Goal: Communication & Community: Answer question/provide support

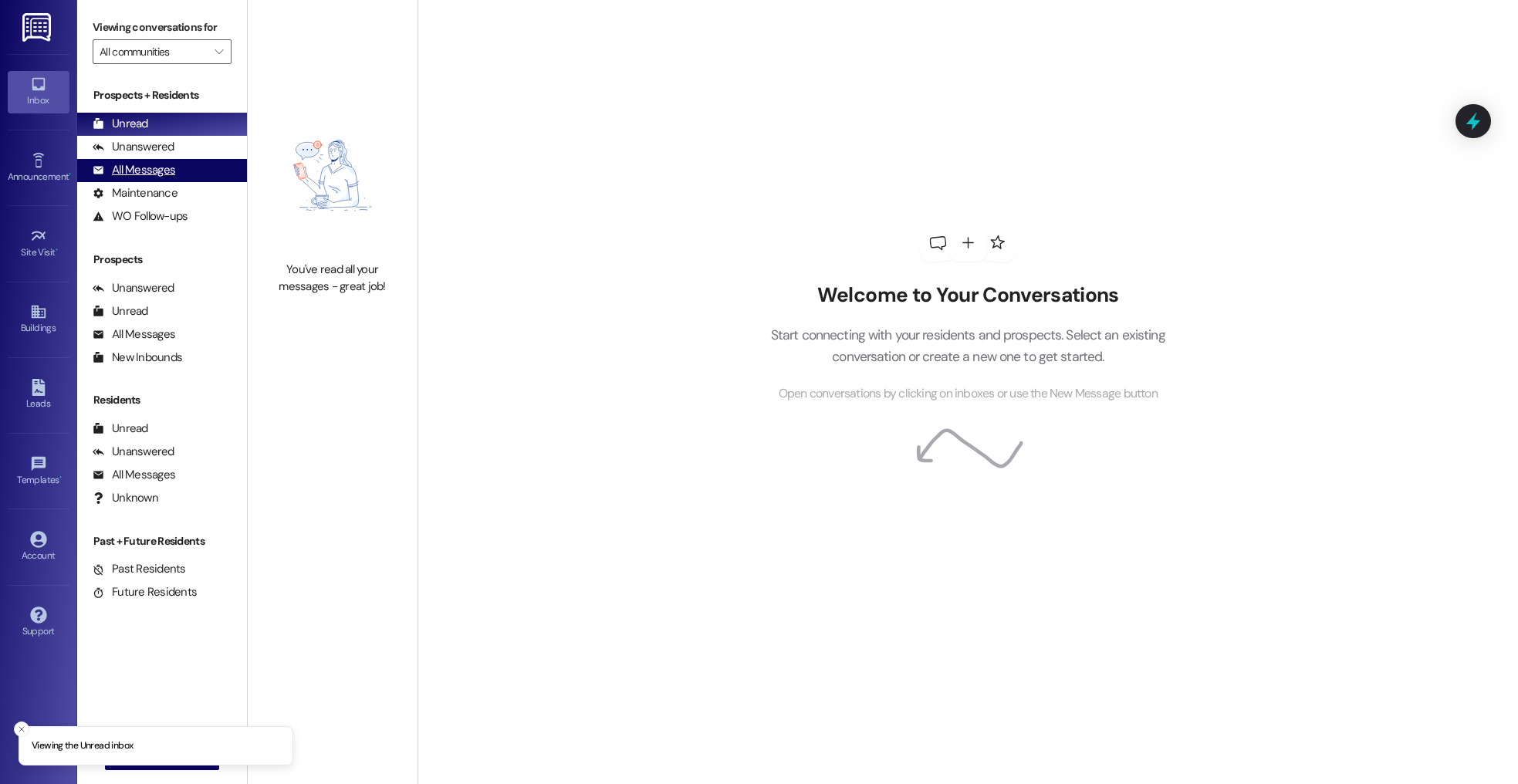
click at [202, 174] on div "All Messages (undefined)" at bounding box center [161, 170] width 170 height 23
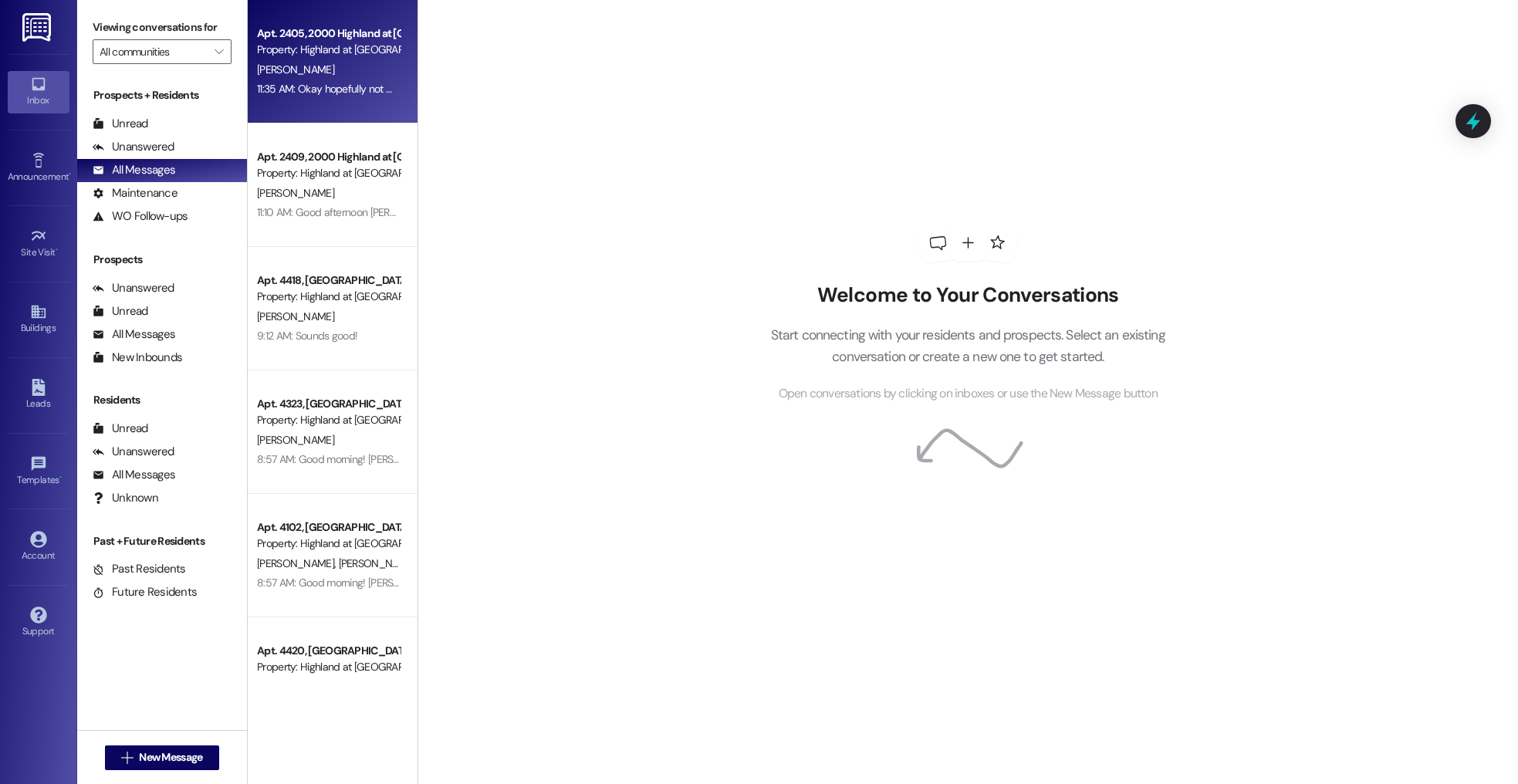
click at [347, 88] on div "11:35 AM: Okay hopefully not 🙏🏼‌ I'd hate for them to have to take the stairs b…" at bounding box center [525, 88] width 537 height 14
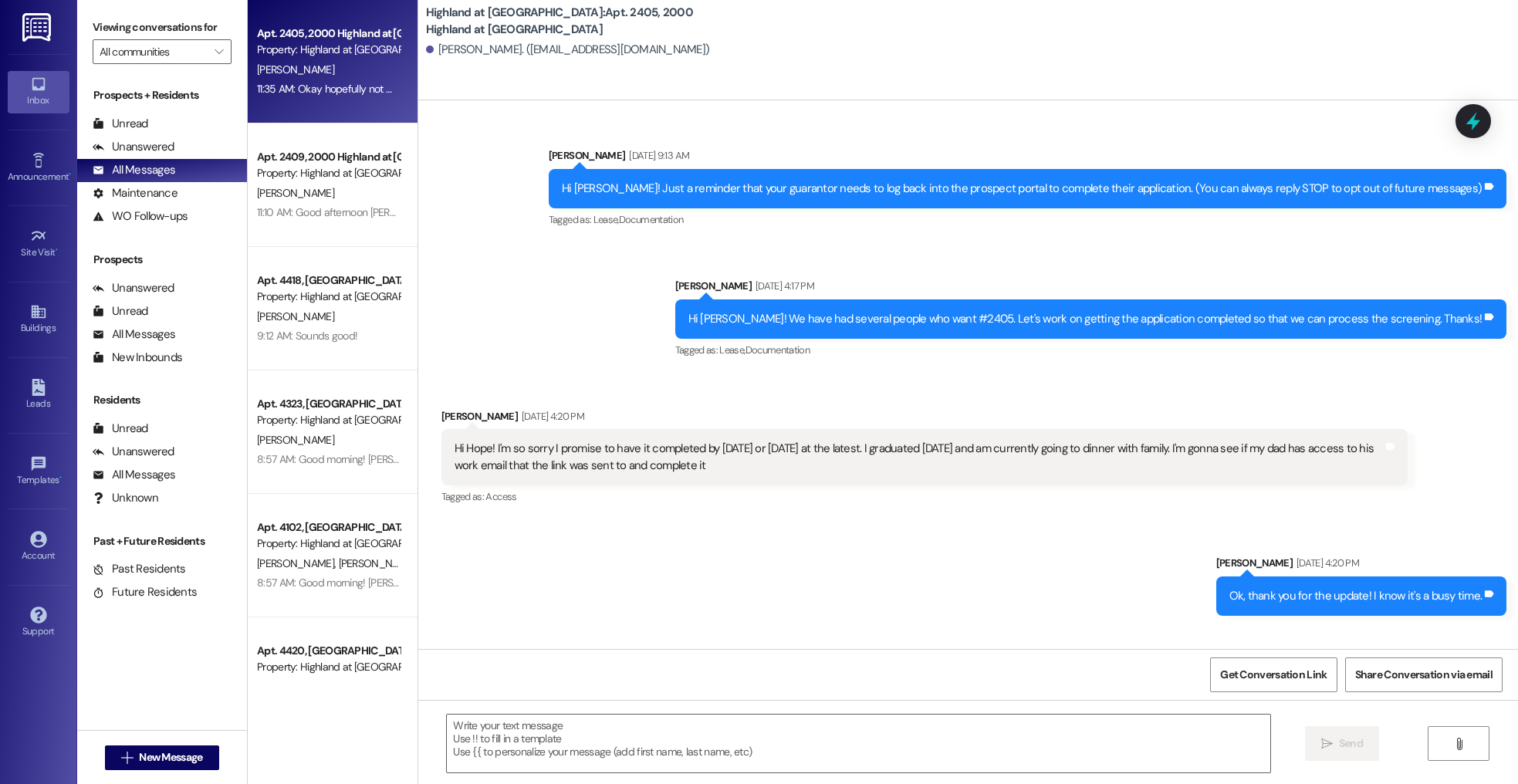
scroll to position [9375, 0]
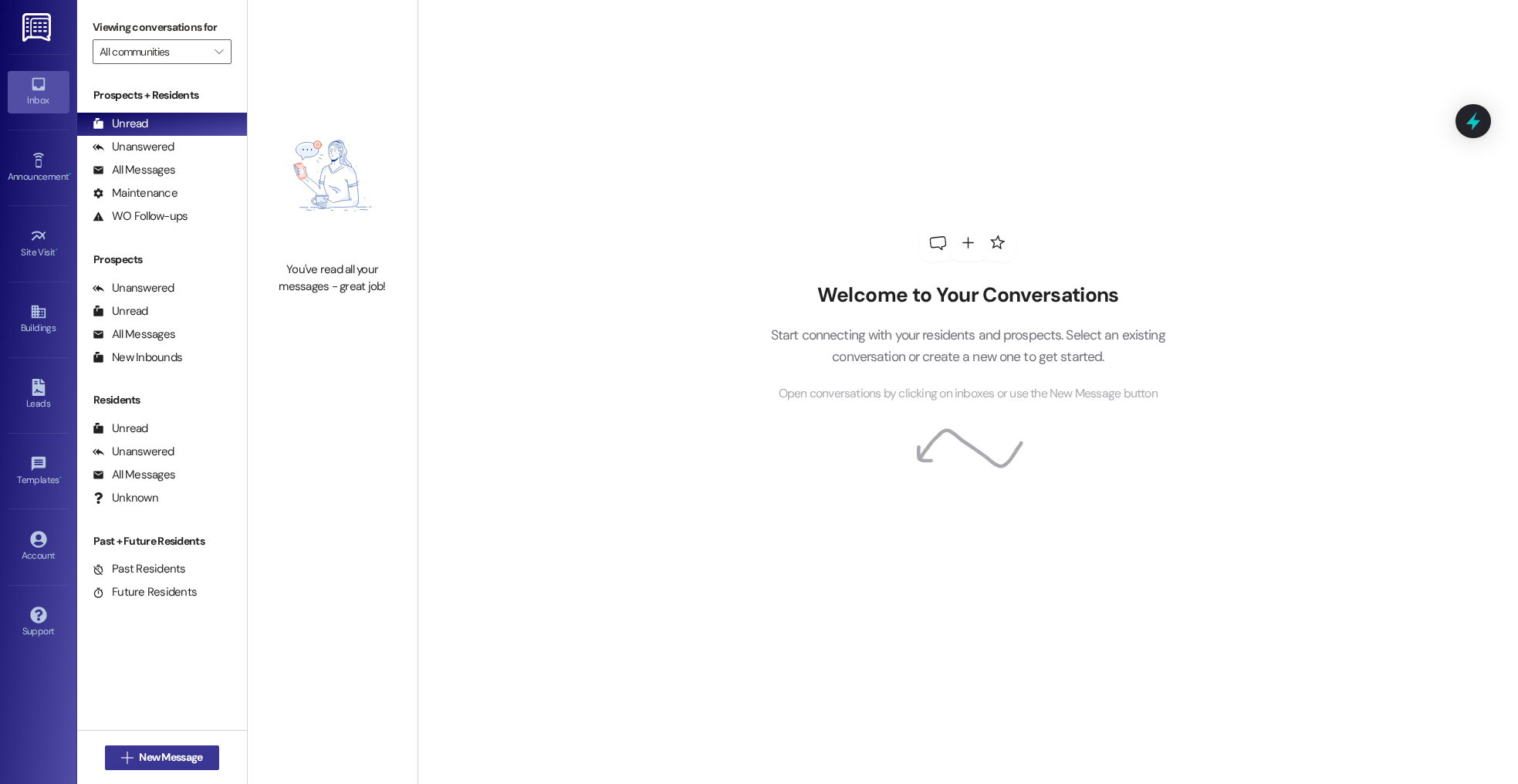
click at [178, 755] on span "New Message" at bounding box center [170, 758] width 63 height 16
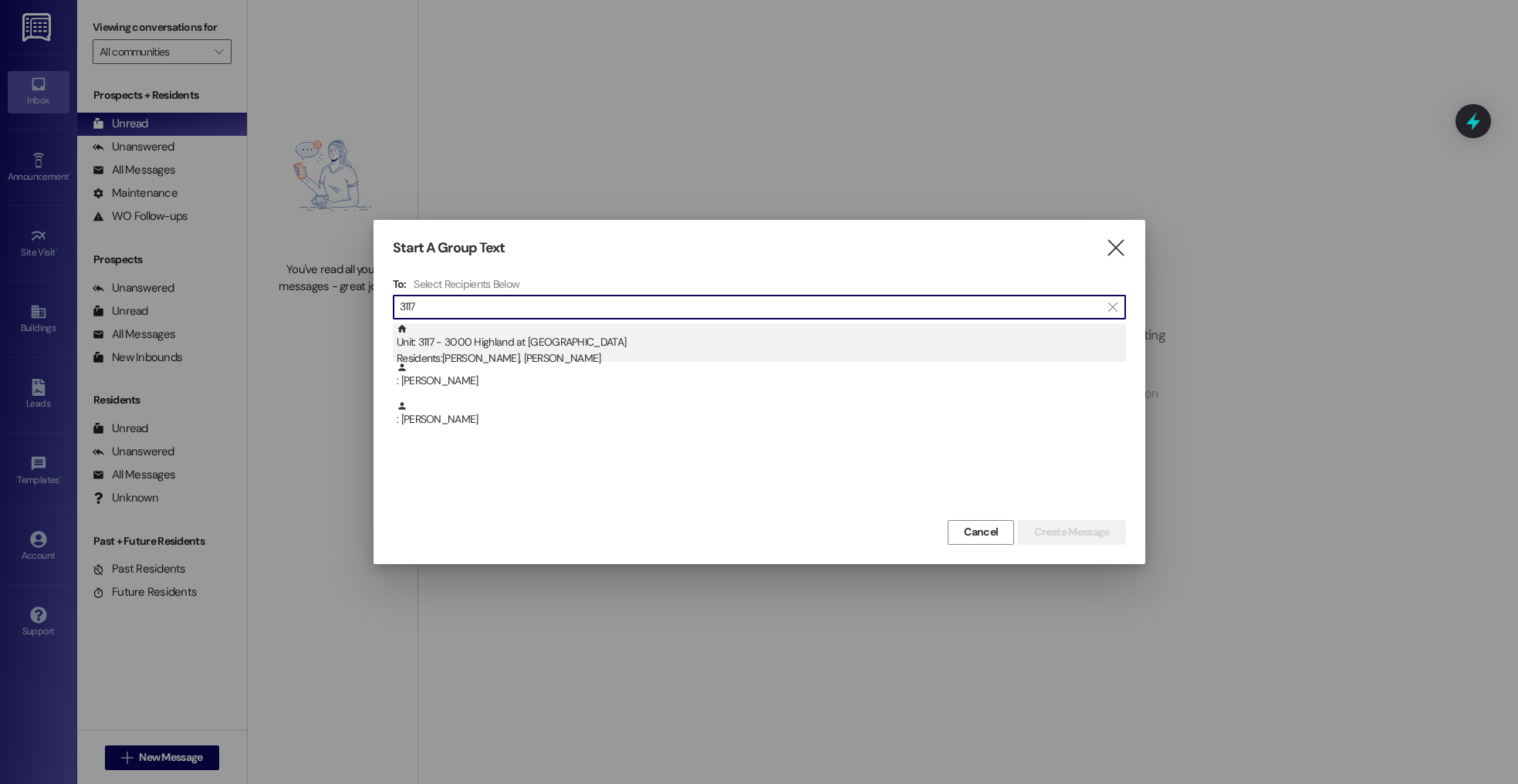
type input "3117"
click at [539, 338] on div "Unit: 3117 - 3000 Highland at [GEOGRAPHIC_DATA] Residents: [PERSON_NAME], [PERS…" at bounding box center [761, 346] width 729 height 44
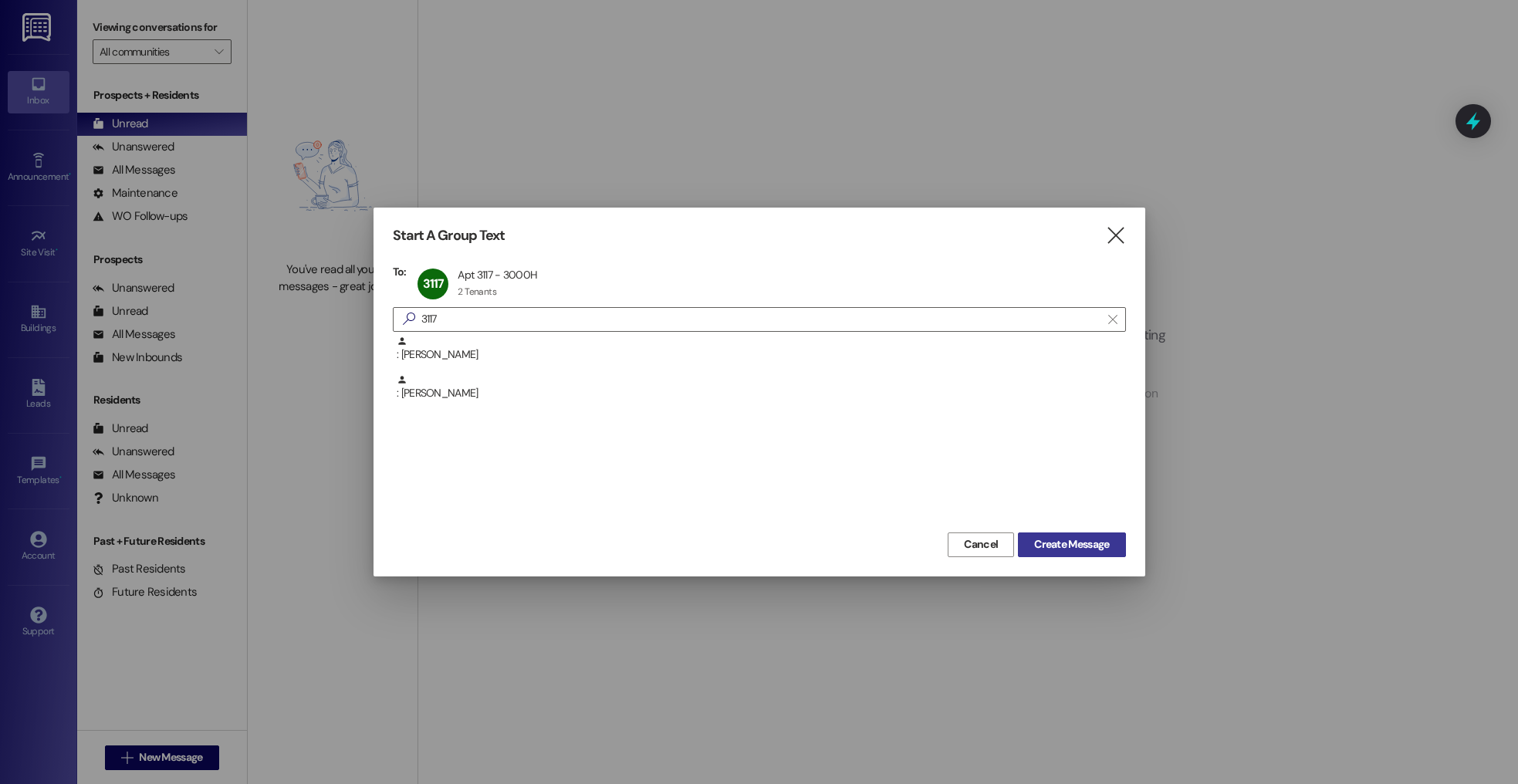
click at [1076, 544] on span "Create Message" at bounding box center [1071, 545] width 75 height 16
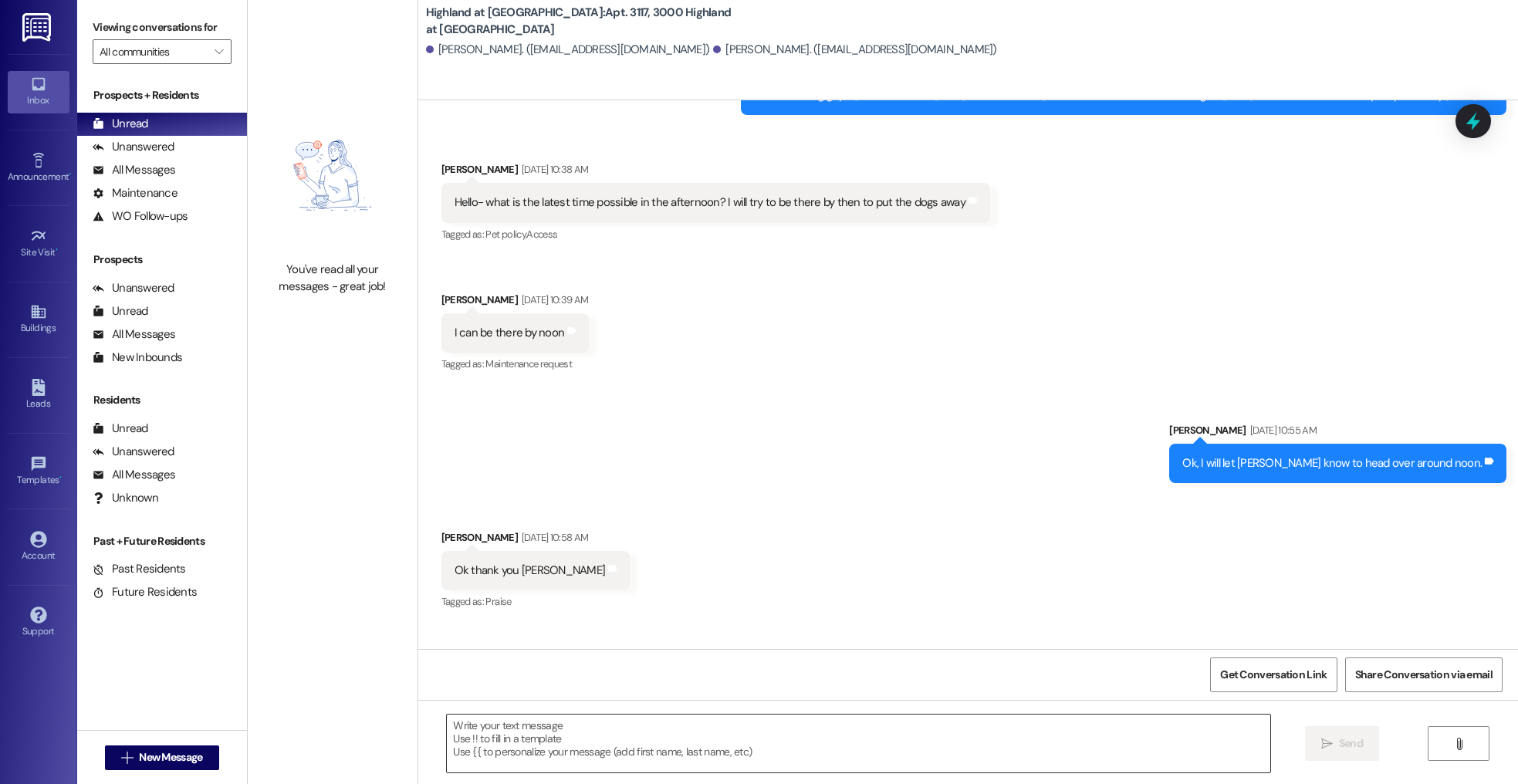
click at [673, 752] on textarea at bounding box center [858, 743] width 823 height 58
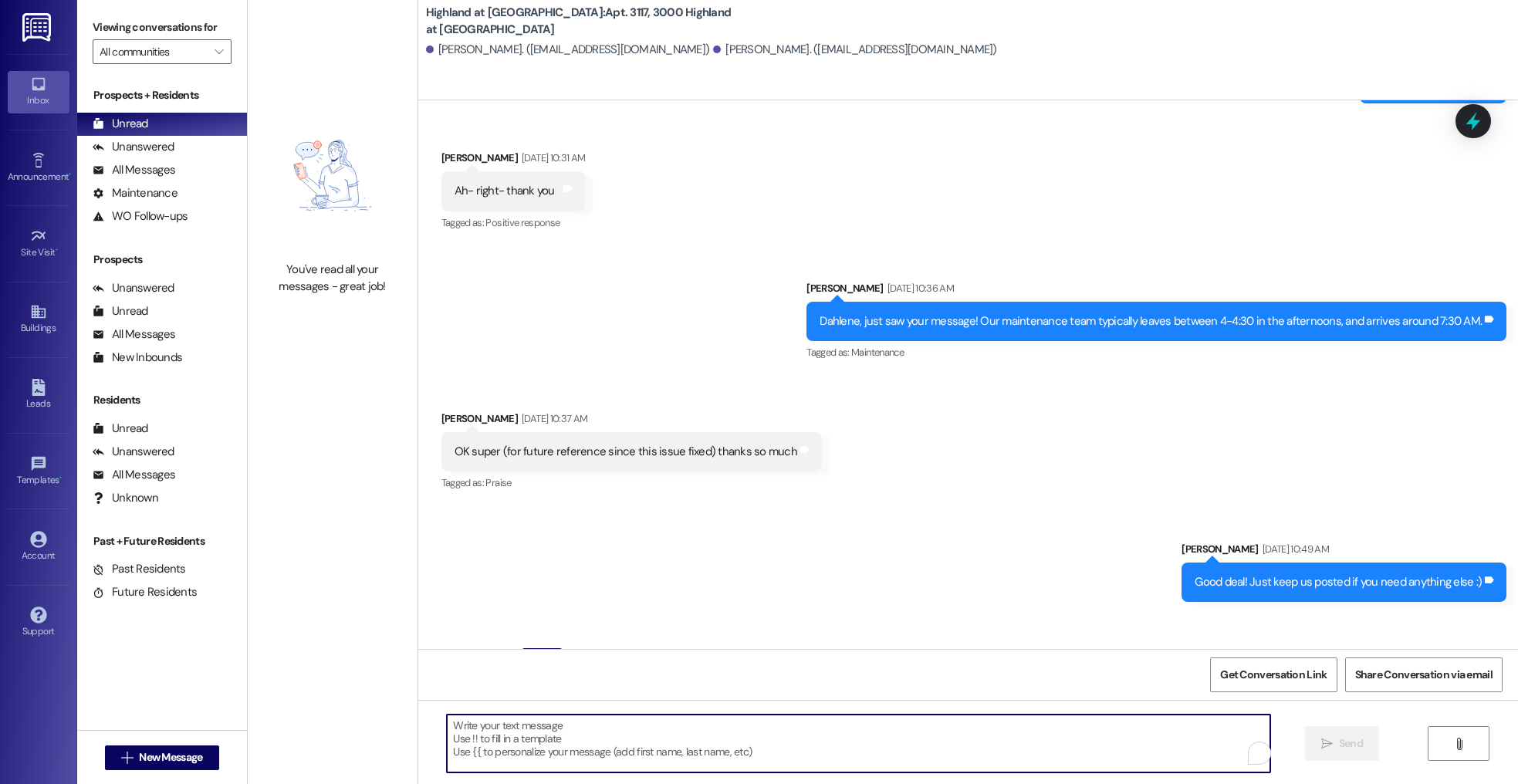
scroll to position [2856, 0]
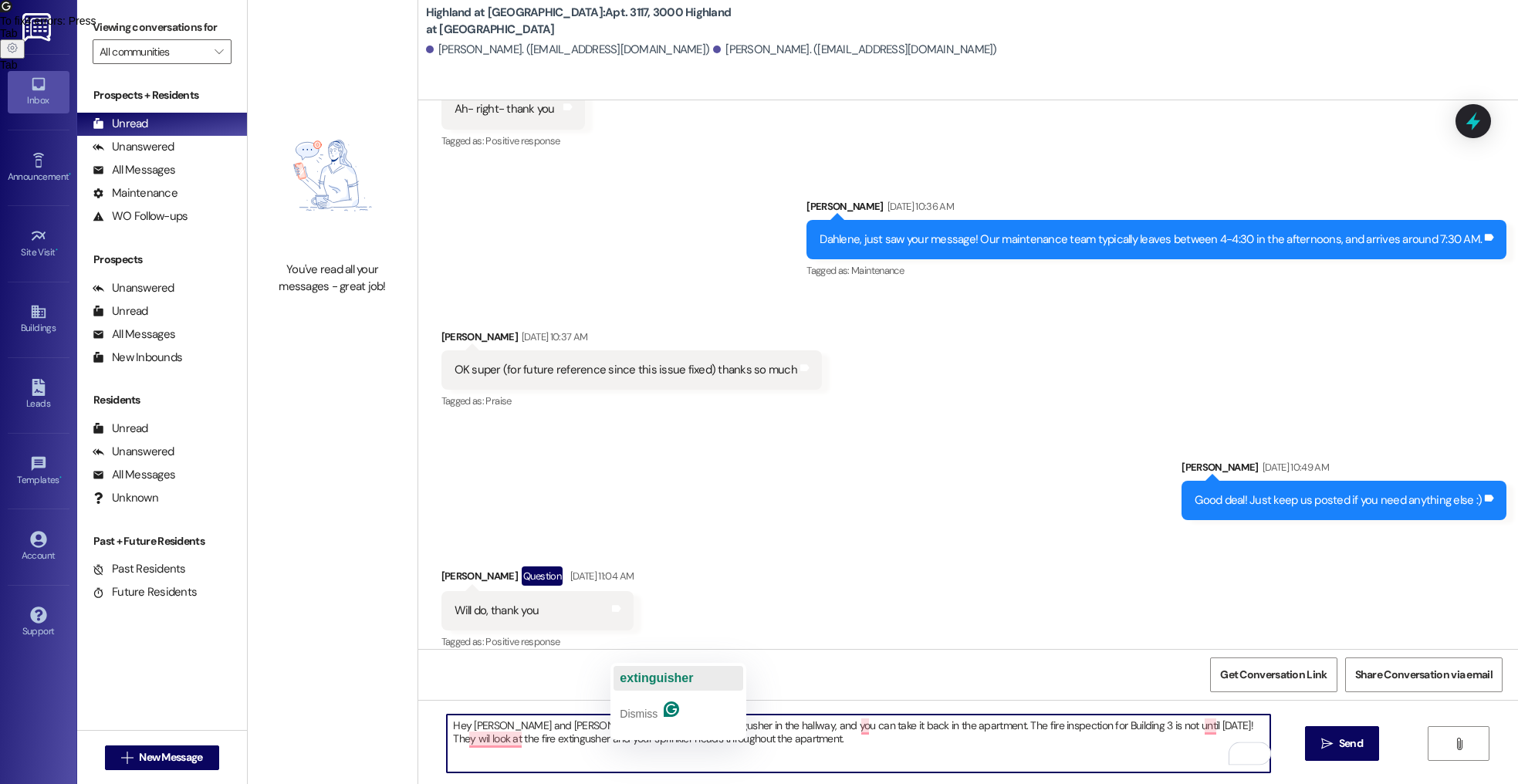
click at [664, 679] on span "extinguisher" at bounding box center [655, 678] width 73 height 13
click at [786, 745] on textarea "Hey [PERSON_NAME] and [PERSON_NAME]! I saw your fire extinguisher in the hallwa…" at bounding box center [858, 743] width 823 height 58
drag, startPoint x: 859, startPoint y: 725, endPoint x: 904, endPoint y: 728, distance: 45.1
click at [859, 725] on textarea "Hey [PERSON_NAME] and [PERSON_NAME]! I saw your fire extinguisher in the hallwa…" at bounding box center [858, 743] width 823 height 58
click at [1274, 637] on div "Received via SMS [PERSON_NAME] Question [DATE] 11:04 AM Will do, thank you Tags…" at bounding box center [968, 598] width 1099 height 134
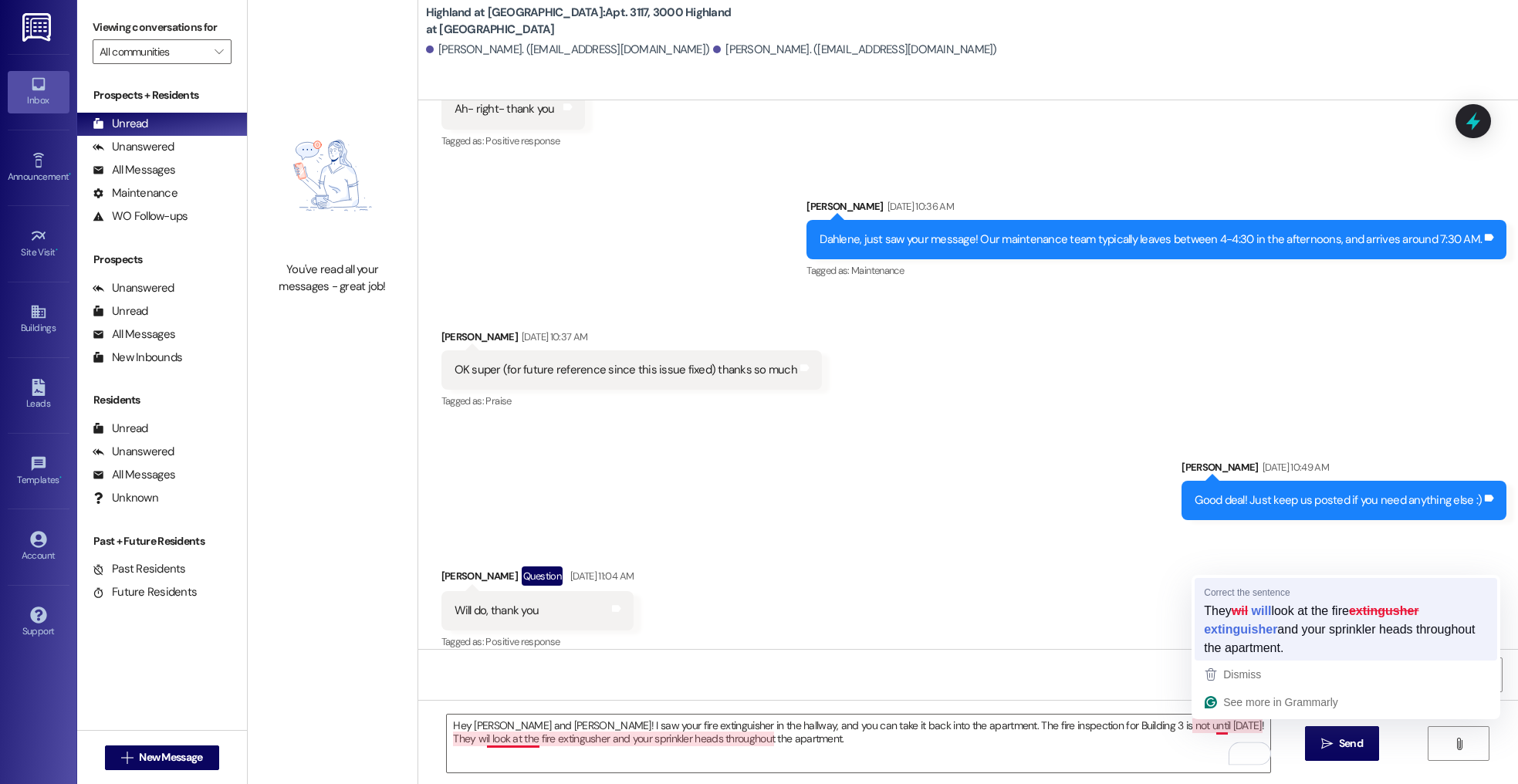
type textarea "Hey [PERSON_NAME] and [PERSON_NAME]! I saw your fire extinguisher in the hallwa…"
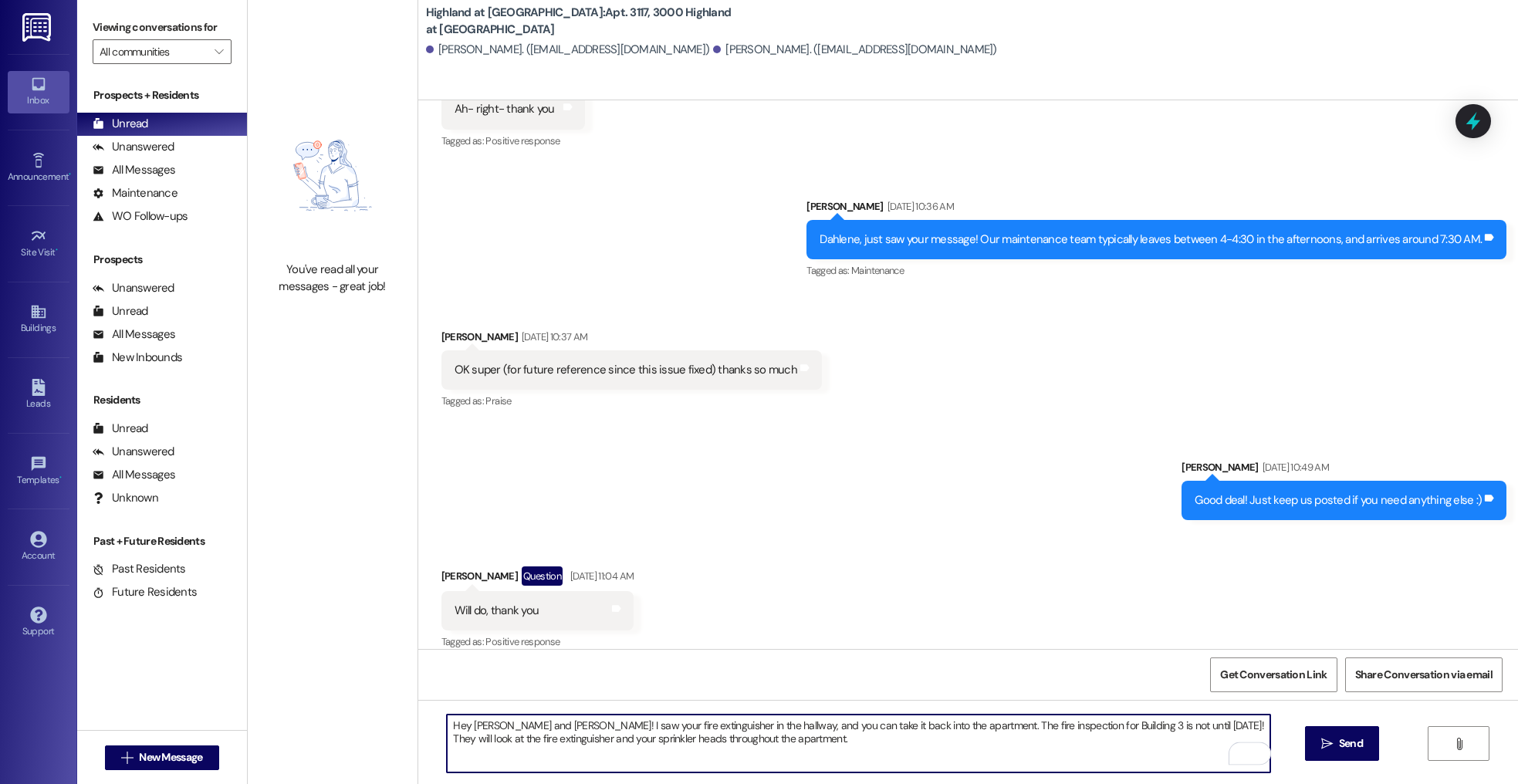
click at [907, 746] on textarea "Hey [PERSON_NAME] and [PERSON_NAME]! I saw your fire extinguisher in the hallwa…" at bounding box center [858, 743] width 823 height 58
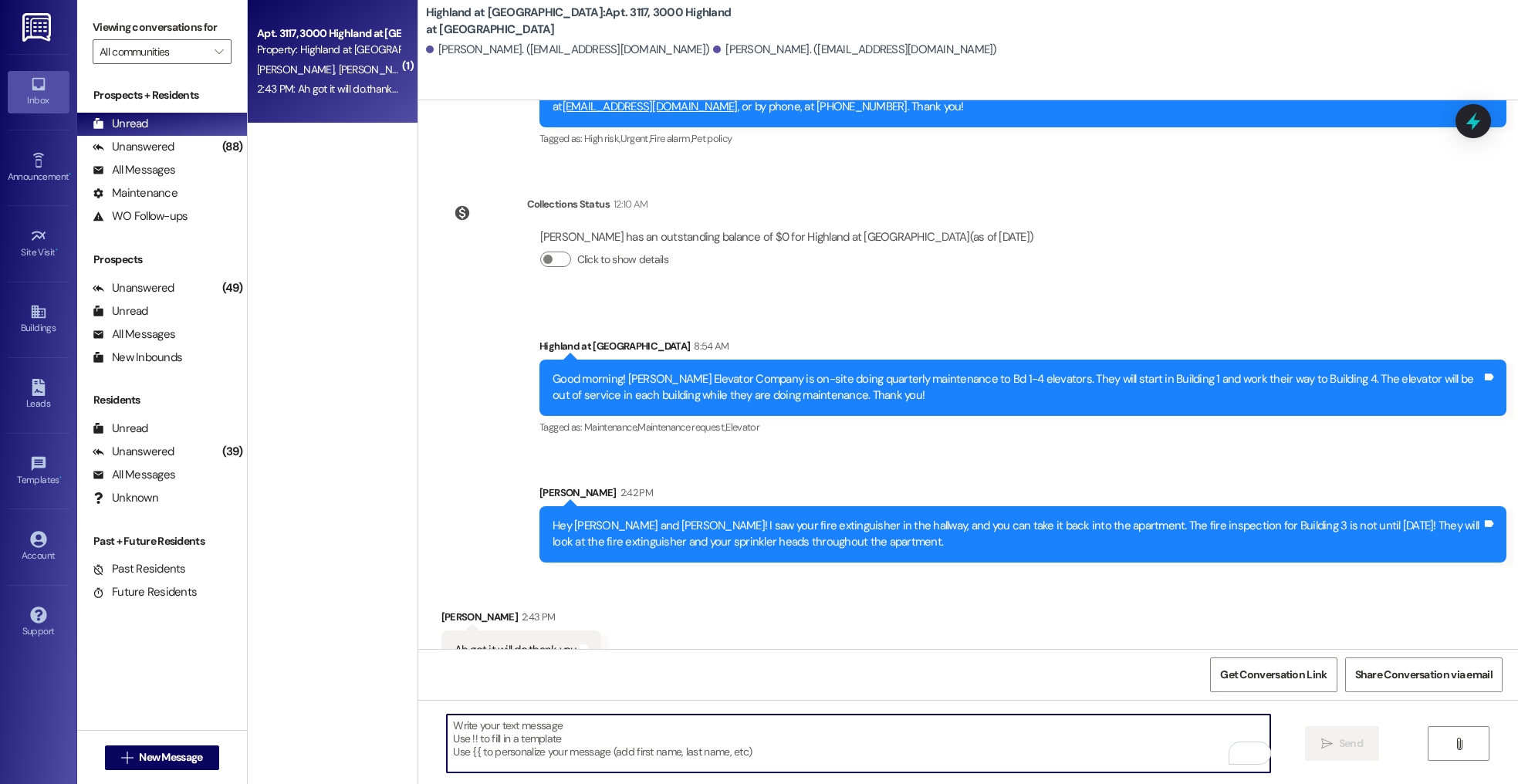
scroll to position [5565, 0]
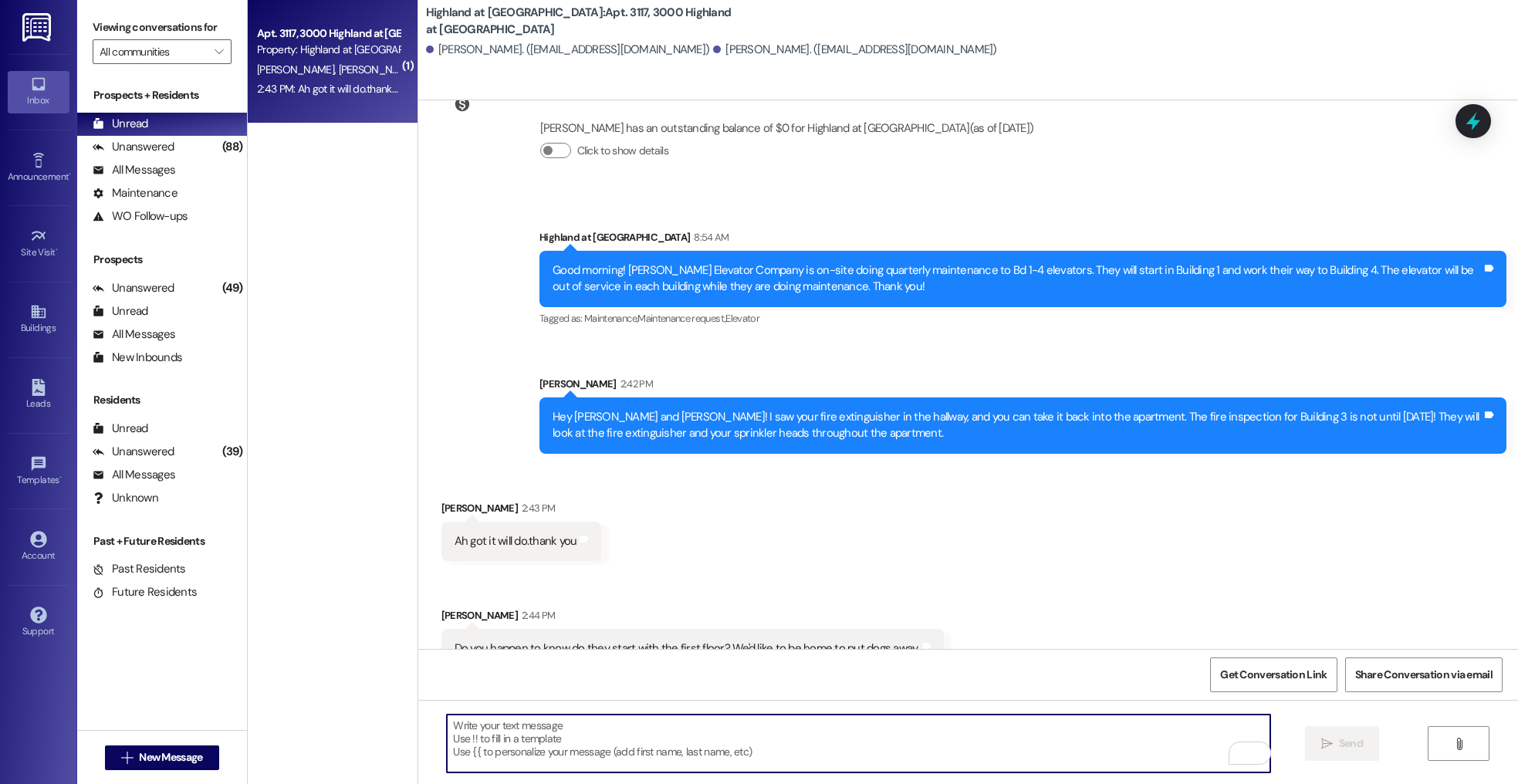
click at [699, 736] on textarea "To enrich screen reader interactions, please activate Accessibility in Grammarl…" at bounding box center [858, 743] width 823 height 58
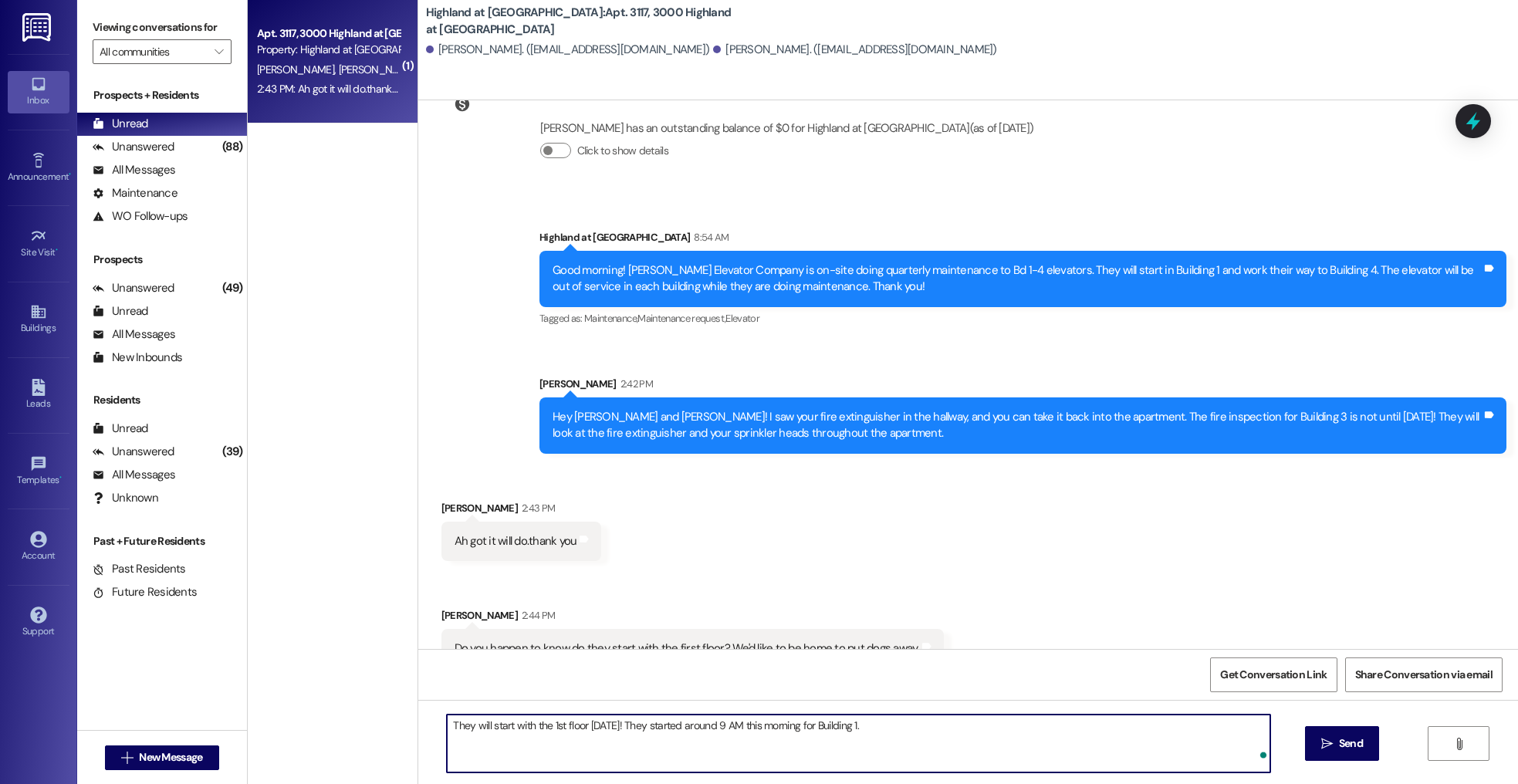
type textarea "They will start with the 1st floor [DATE]! They started around 9 AM this mornin…"
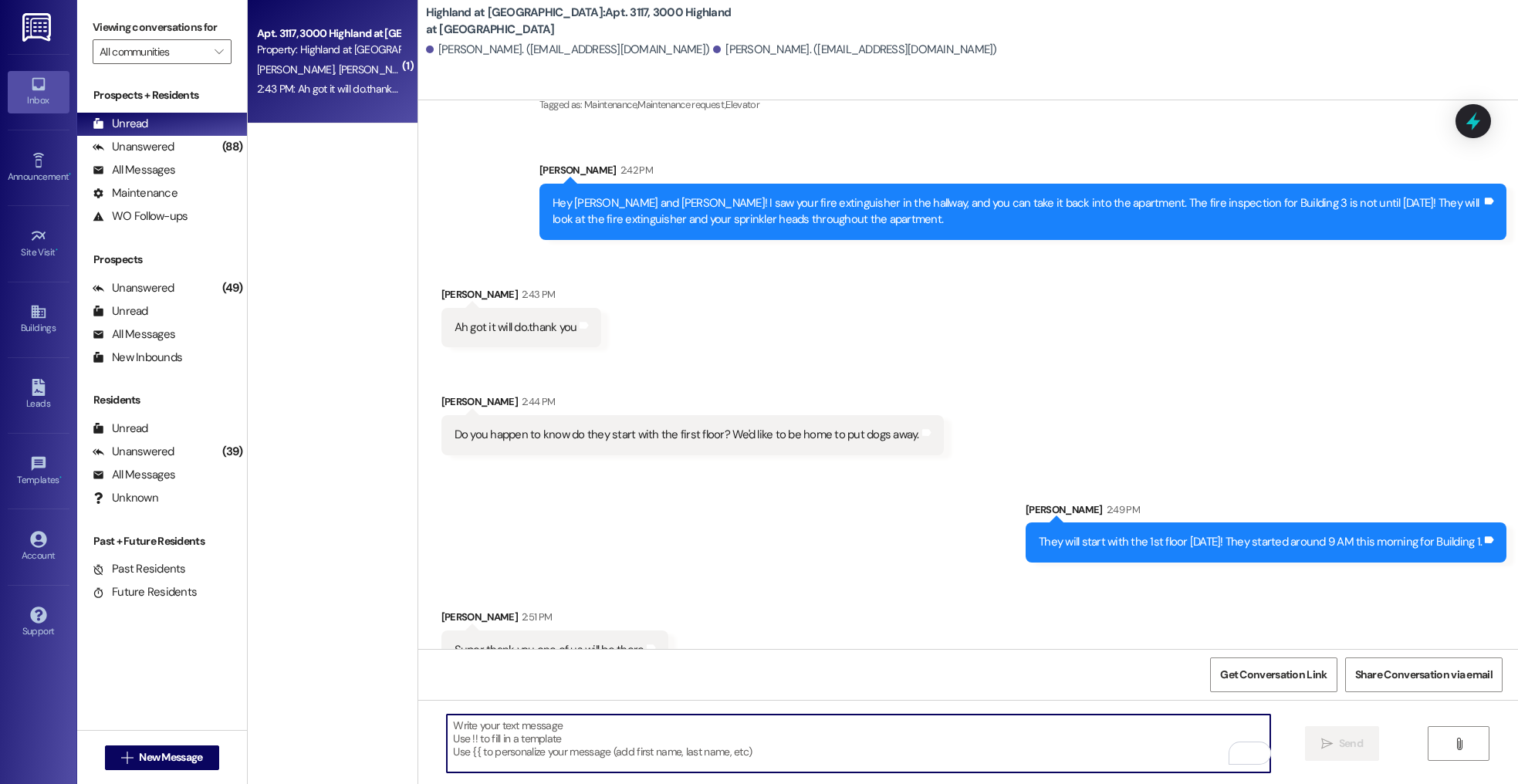
scroll to position [5780, 0]
